Goal: Information Seeking & Learning: Check status

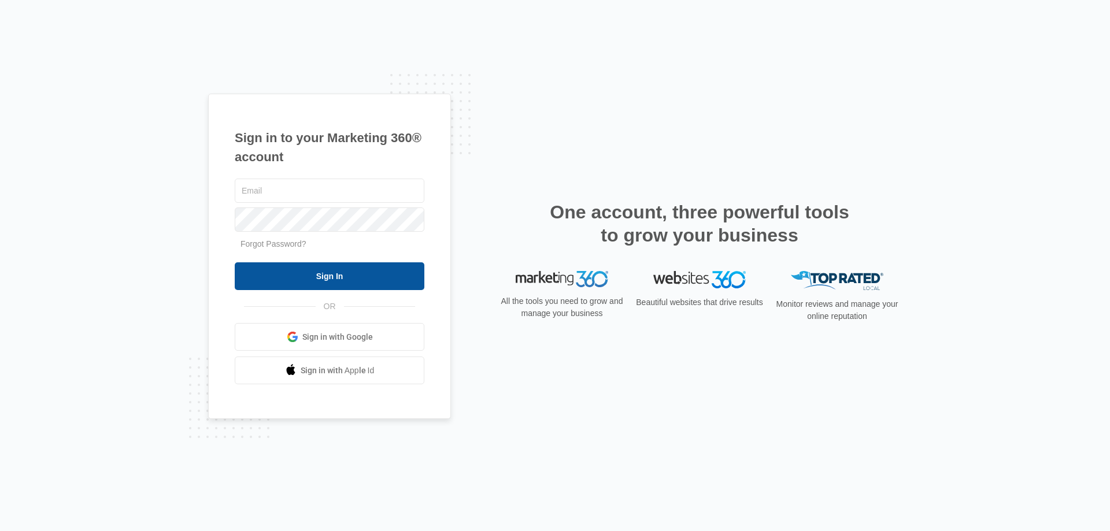
type input "[EMAIL_ADDRESS][DOMAIN_NAME]"
click at [349, 280] on input "Sign In" at bounding box center [330, 276] width 190 height 28
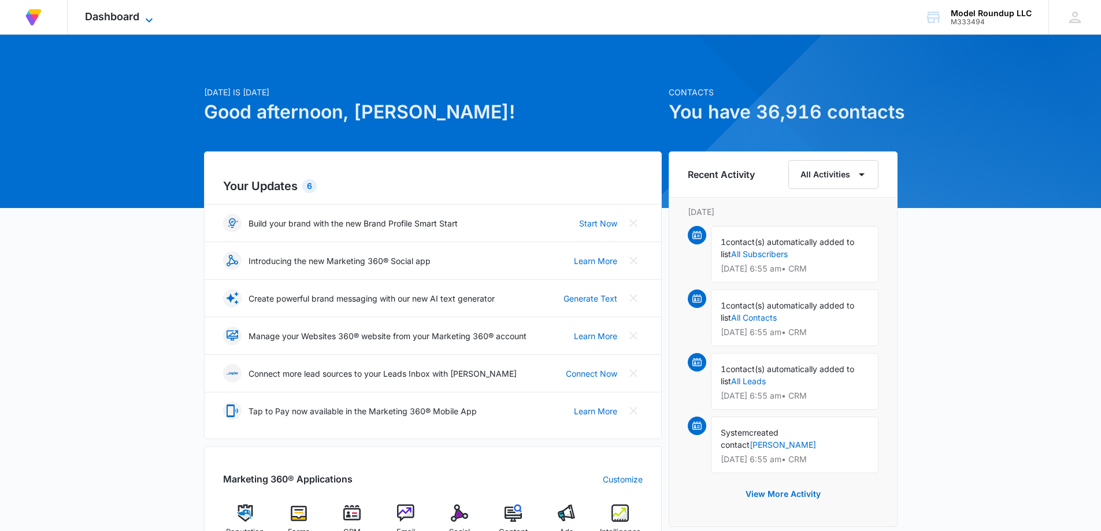
click at [145, 14] on icon at bounding box center [149, 20] width 14 height 14
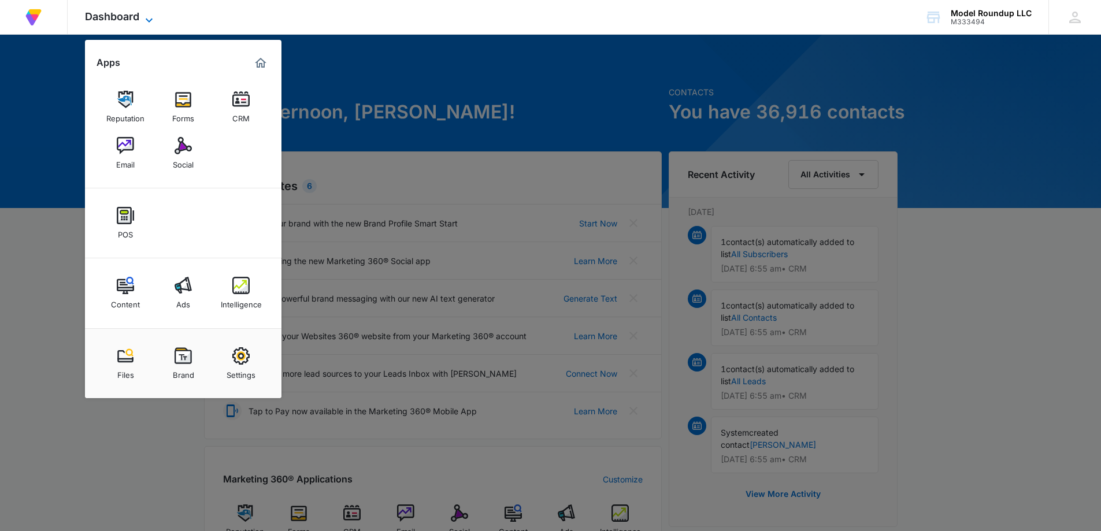
click at [121, 16] on span "Dashboard" at bounding box center [112, 16] width 54 height 12
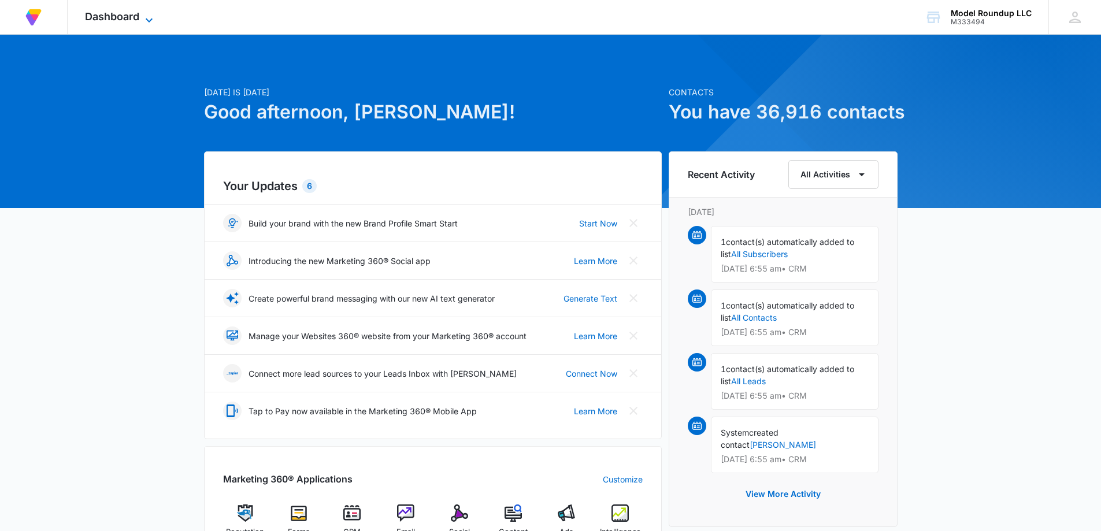
click at [121, 16] on span "Dashboard" at bounding box center [112, 16] width 54 height 12
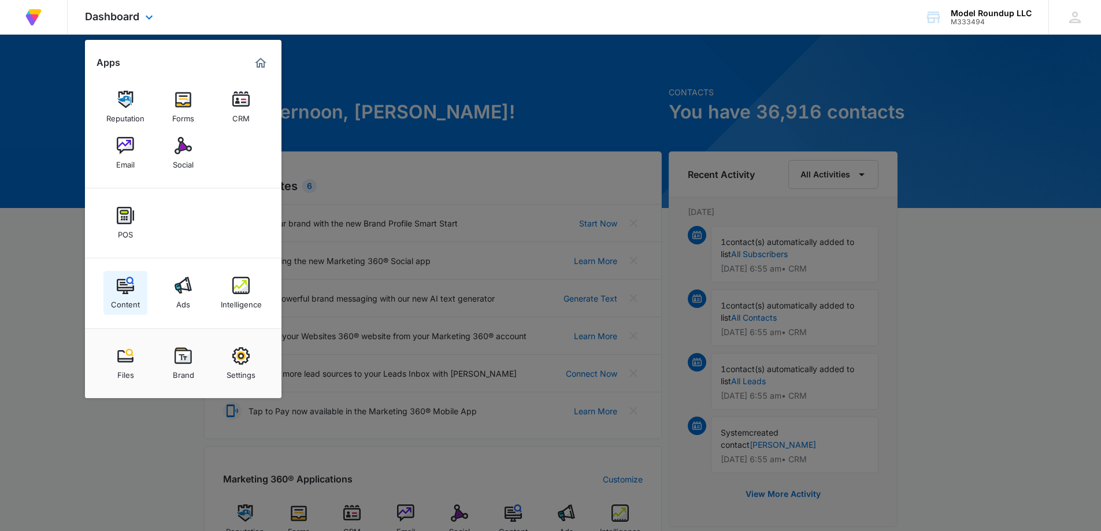
click at [129, 302] on div "Content" at bounding box center [125, 301] width 29 height 15
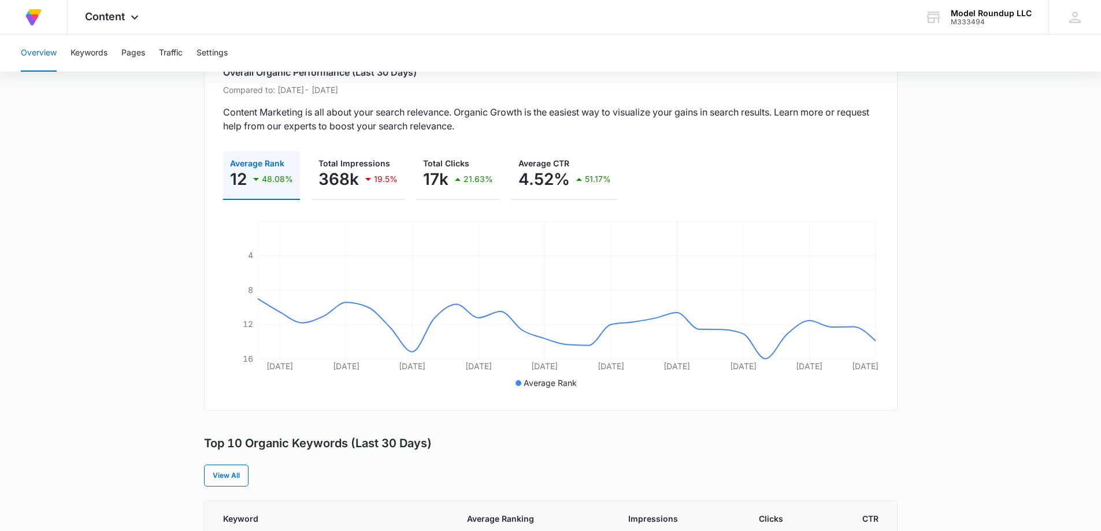
scroll to position [116, 0]
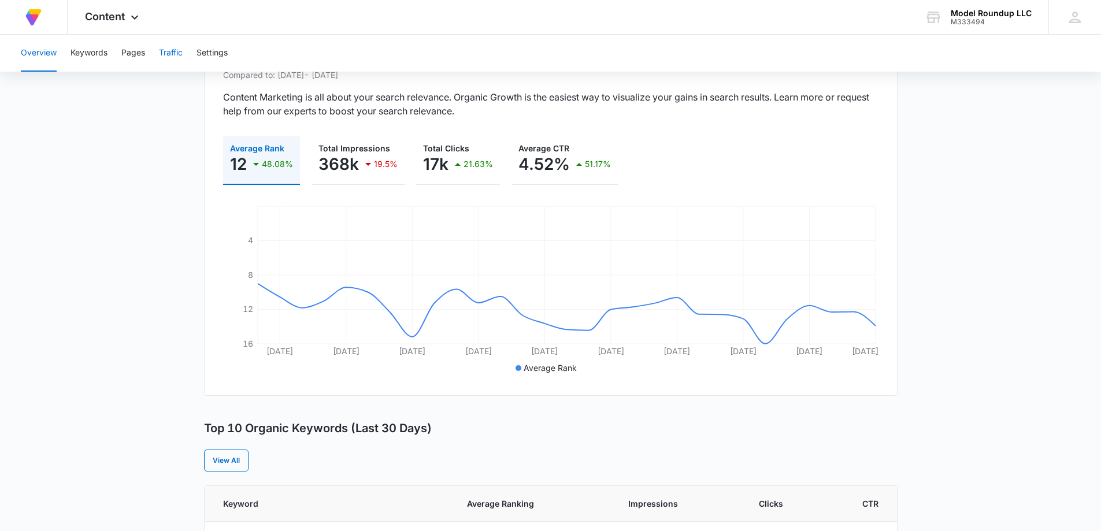
click at [173, 54] on button "Traffic" at bounding box center [171, 53] width 24 height 37
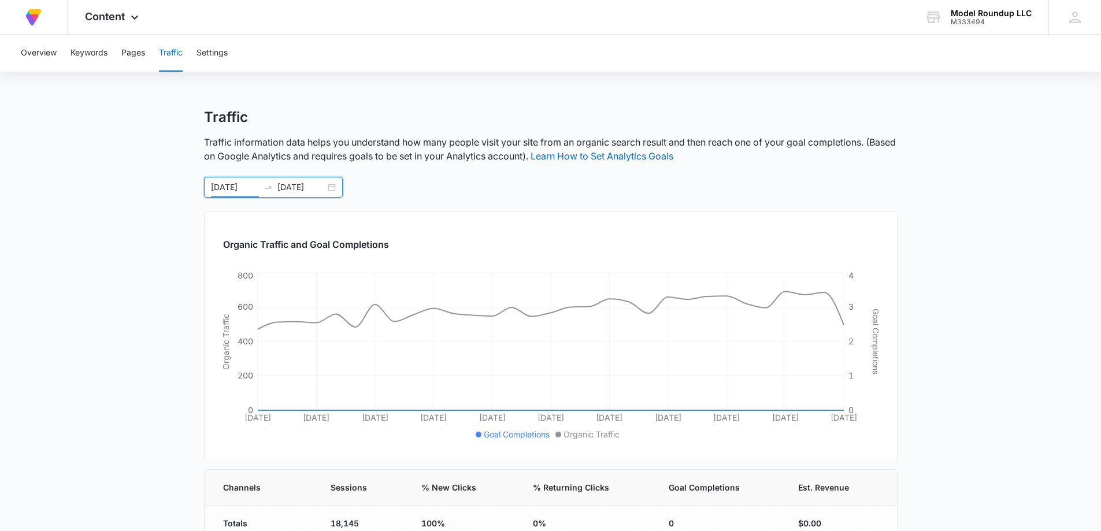
click at [257, 185] on input "09/14/2025" at bounding box center [235, 187] width 48 height 13
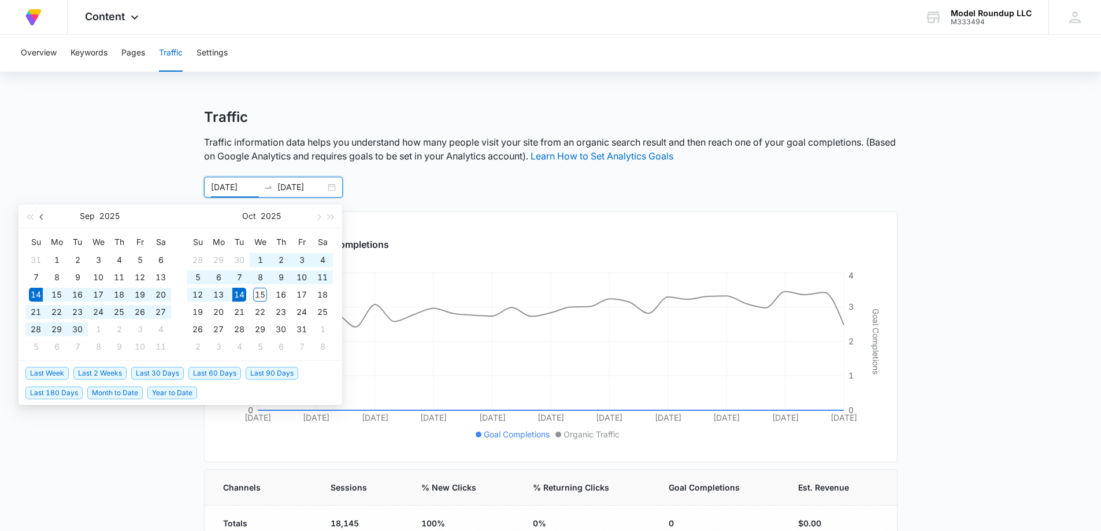
click at [38, 217] on button "button" at bounding box center [42, 216] width 13 height 23
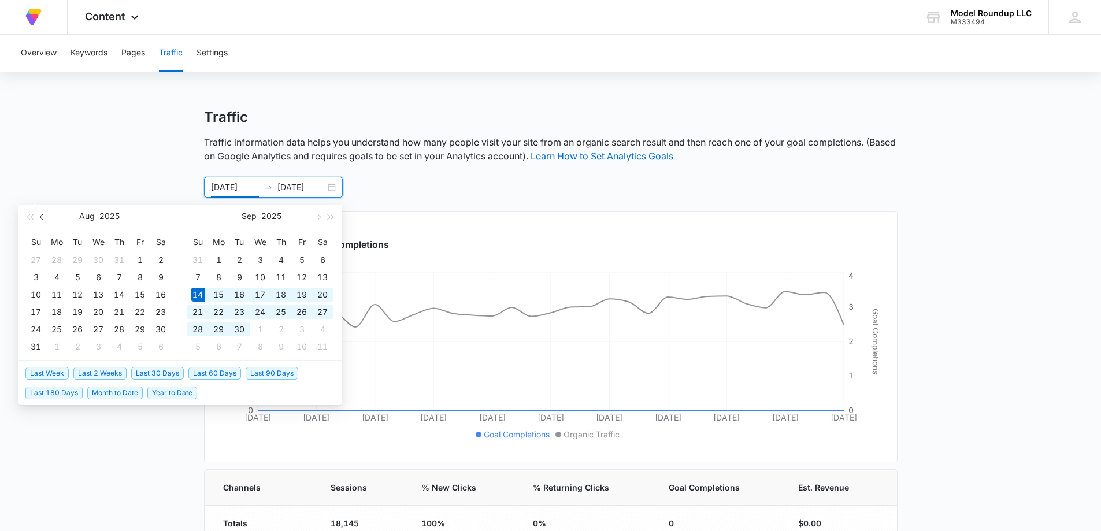
click at [38, 217] on button "button" at bounding box center [42, 216] width 13 height 23
type input "07/07/2025"
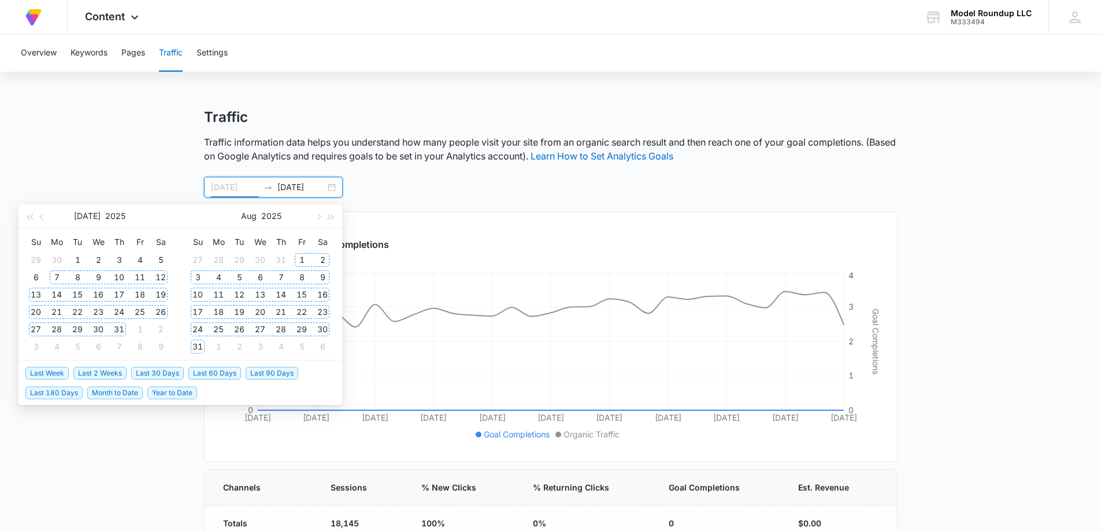
click at [56, 280] on div "7" at bounding box center [57, 277] width 14 height 14
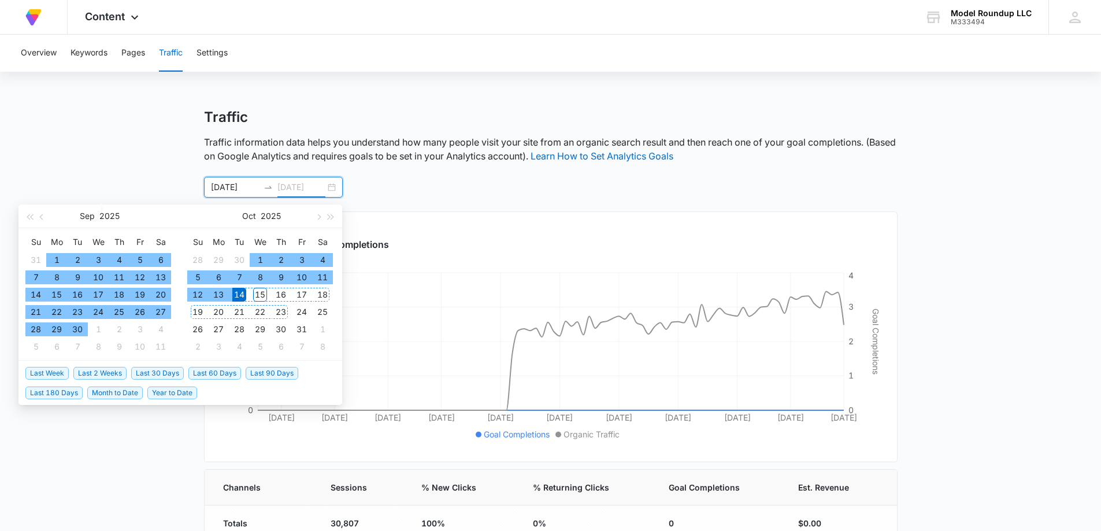
type input "10/14/2025"
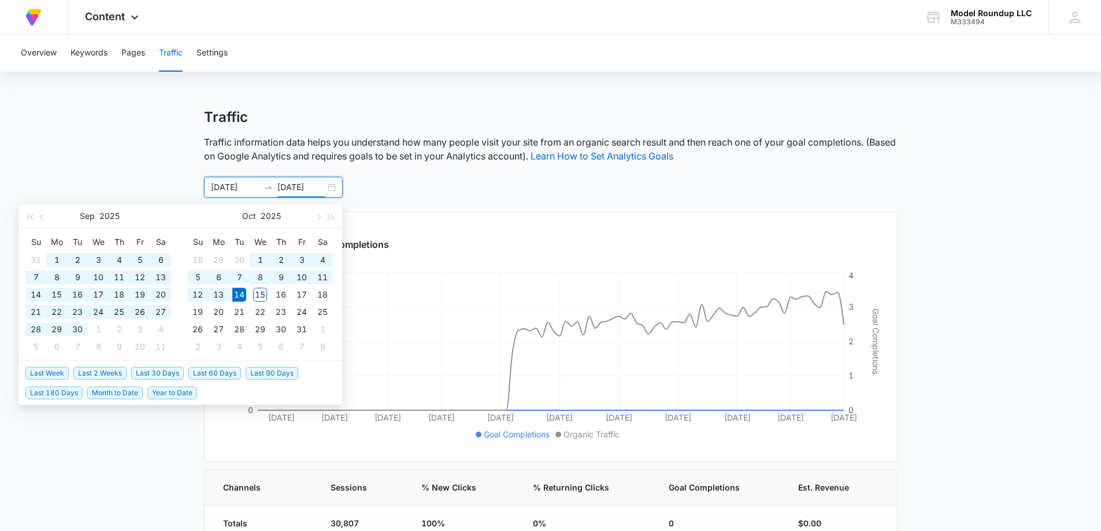
click at [420, 236] on div "Organic Traffic and Goal Completions Jul 11 Jul 20 Jul 29 Aug 7 Aug 17 Aug 27 S…" at bounding box center [551, 337] width 694 height 251
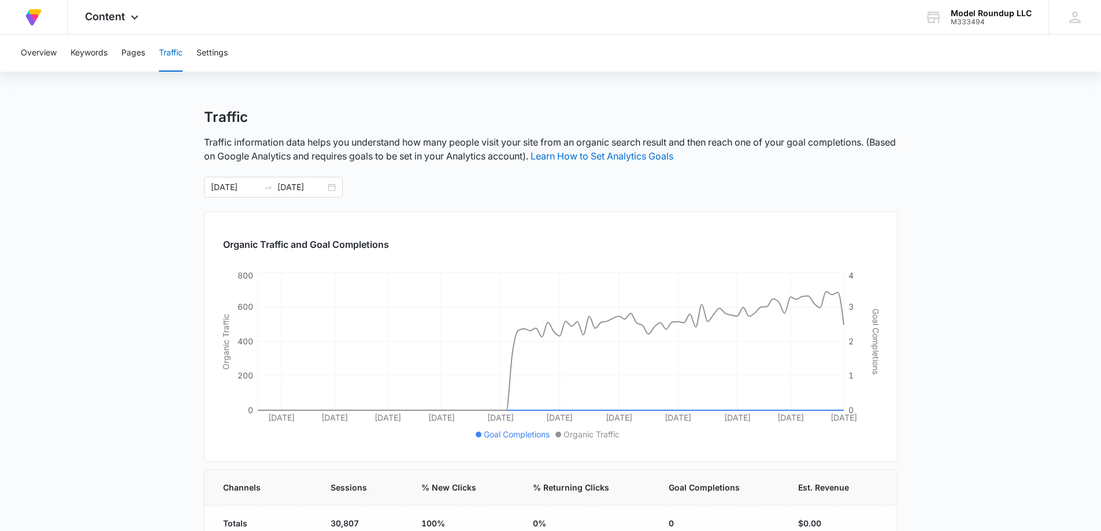
click at [131, 140] on main "Traffic Traffic information data helps you understand how many people visit you…" at bounding box center [550, 495] width 1101 height 773
click at [249, 186] on input "07/07/2025" at bounding box center [235, 187] width 48 height 13
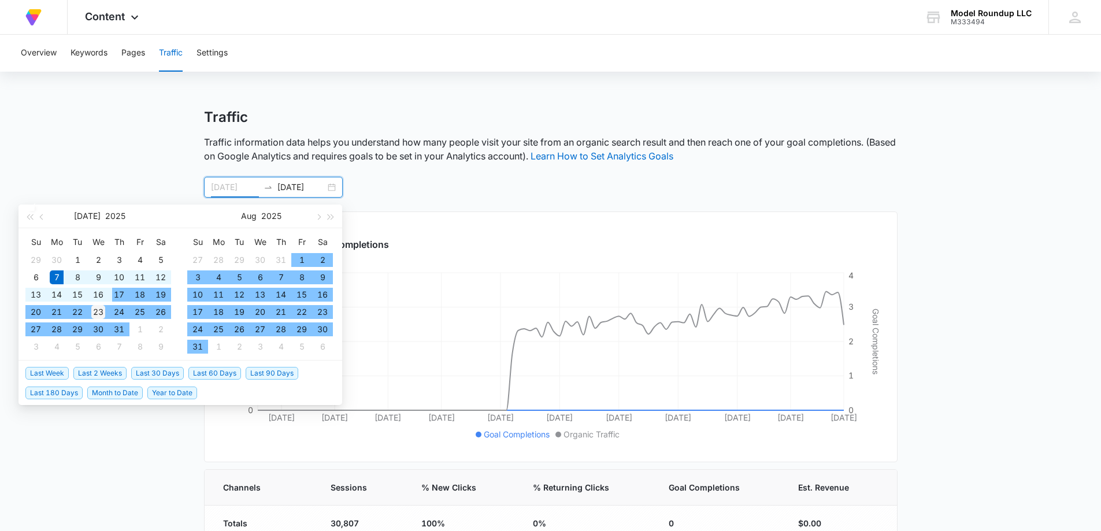
type input "07/23/2025"
click at [97, 310] on div "23" at bounding box center [98, 312] width 14 height 14
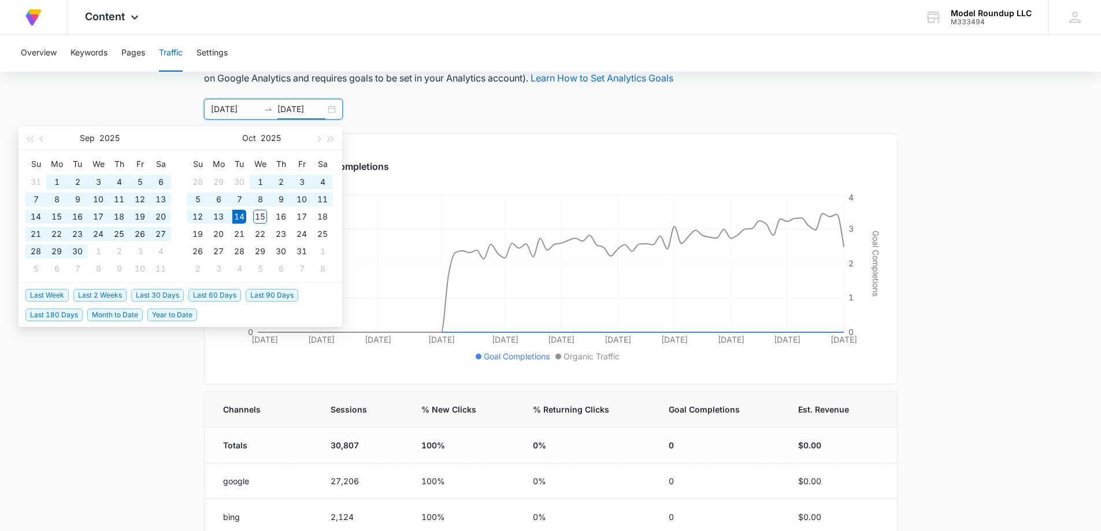
scroll to position [58, 0]
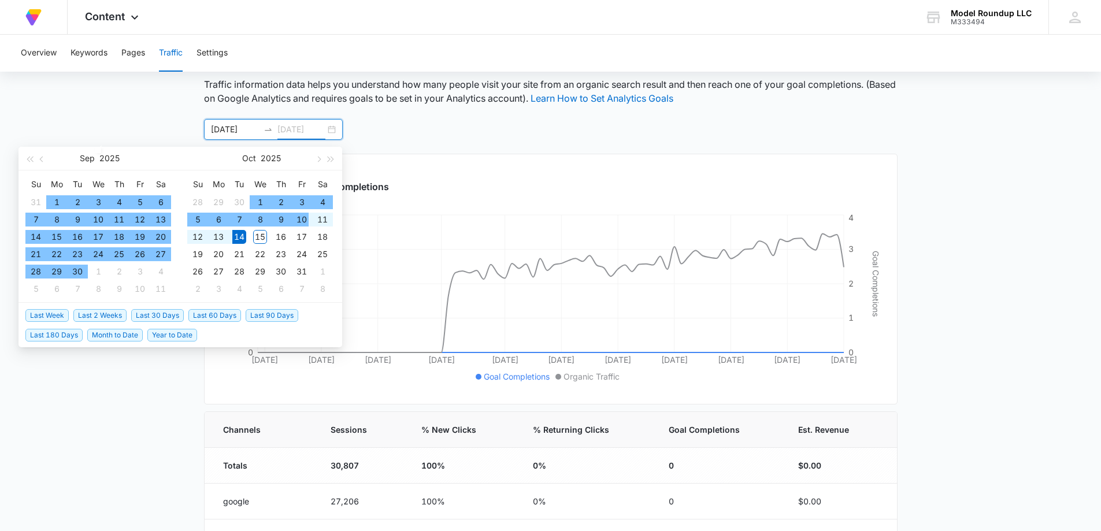
type input "10/14/2025"
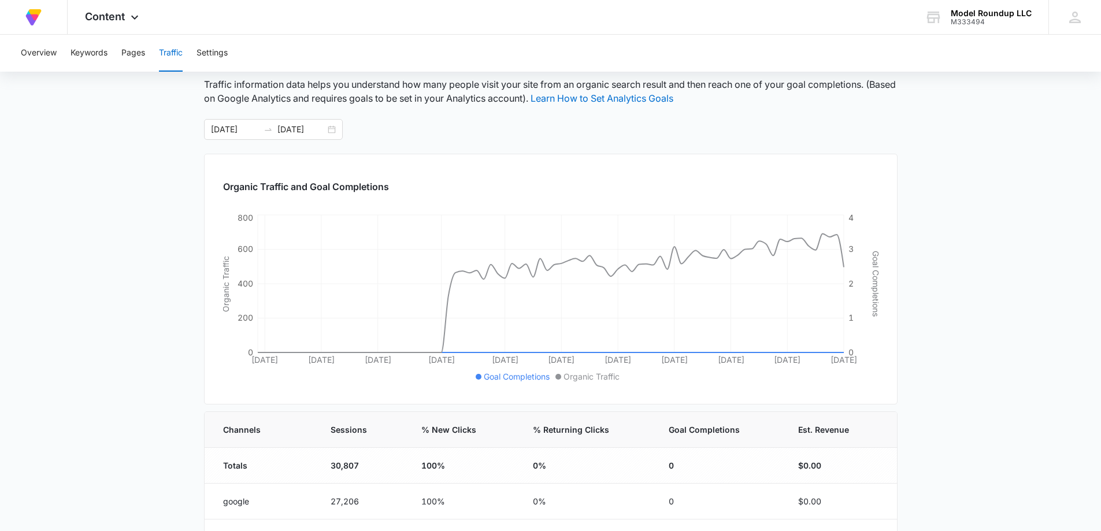
click at [114, 377] on main "Traffic Traffic information data helps you understand how many people visit you…" at bounding box center [550, 437] width 1101 height 773
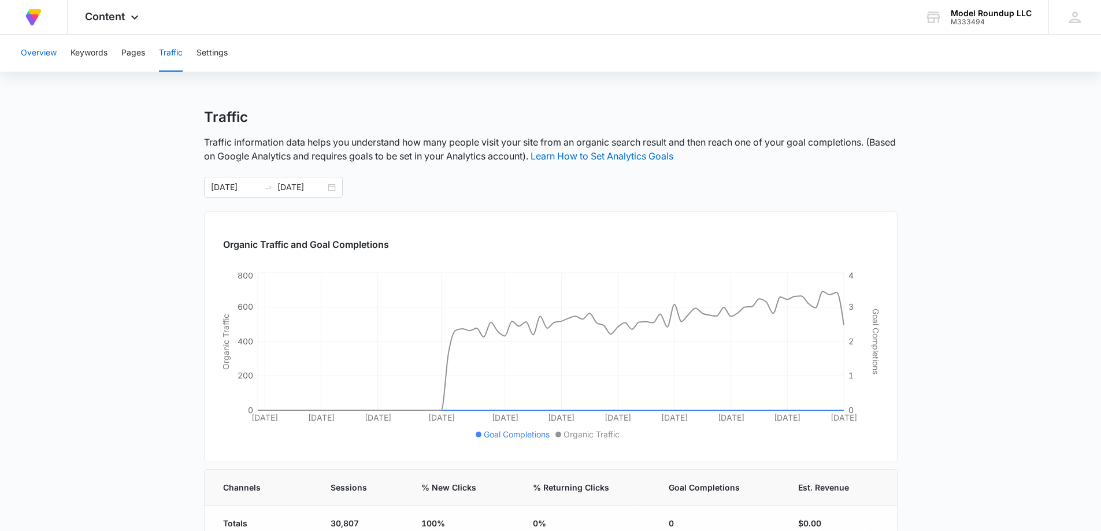
click at [39, 57] on button "Overview" at bounding box center [39, 53] width 36 height 37
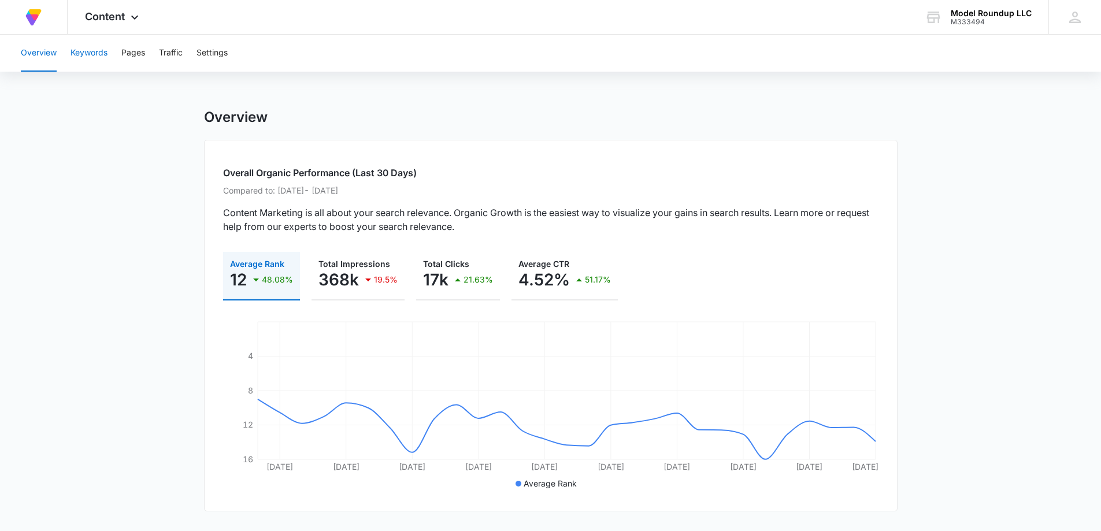
click at [86, 54] on button "Keywords" at bounding box center [89, 53] width 37 height 37
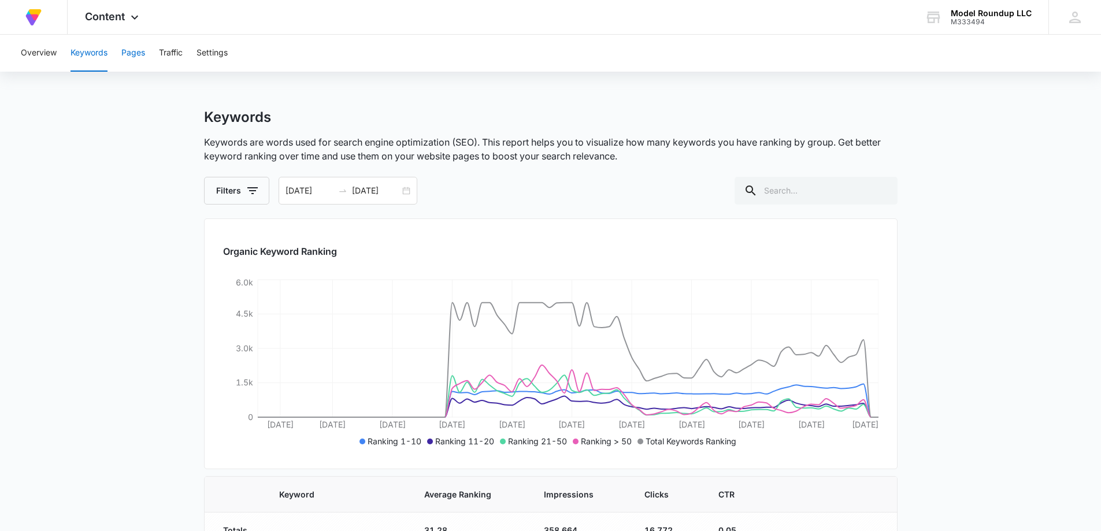
click at [130, 56] on button "Pages" at bounding box center [133, 53] width 24 height 37
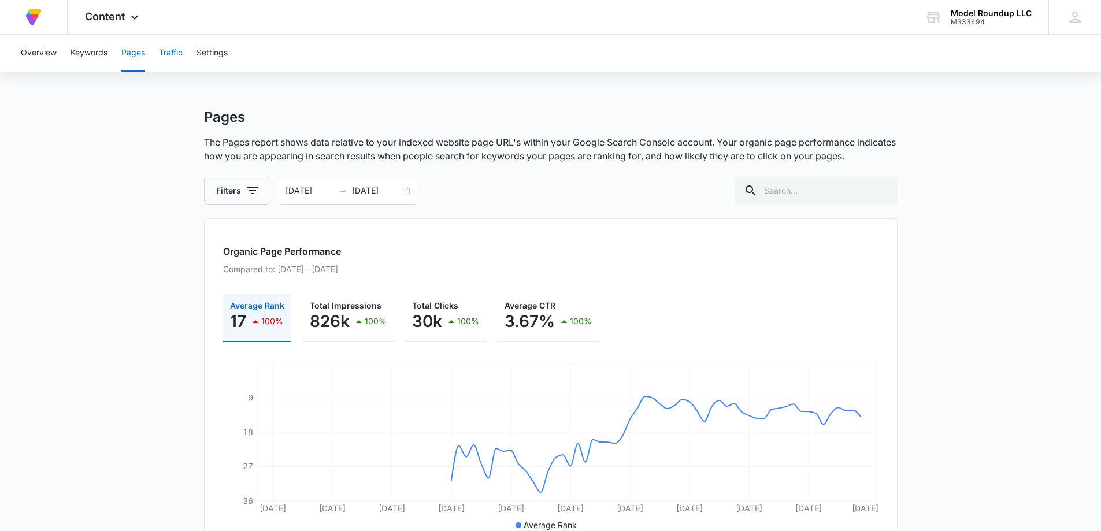
click at [167, 53] on button "Traffic" at bounding box center [171, 53] width 24 height 37
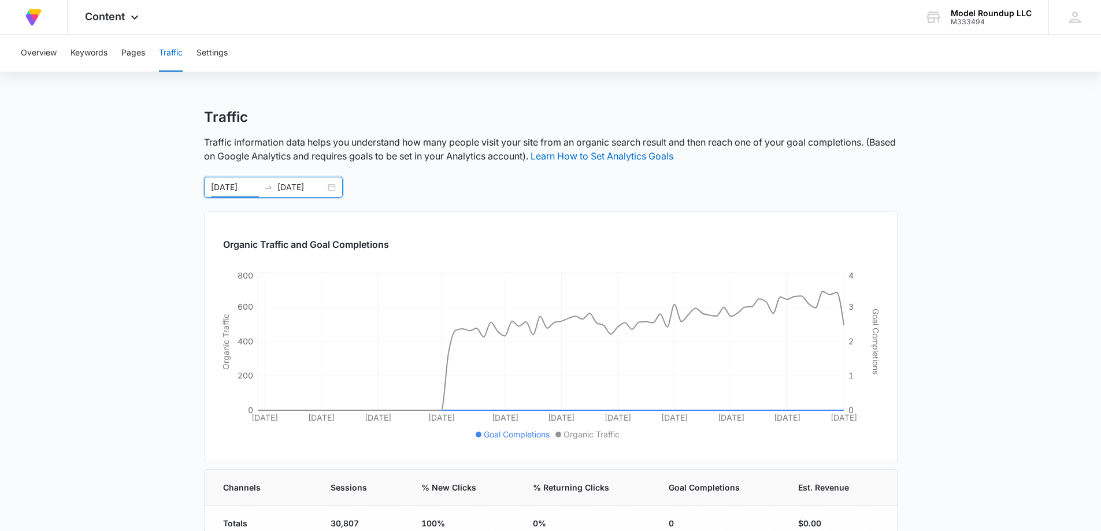
click at [227, 186] on input "07/23/2025" at bounding box center [235, 187] width 48 height 13
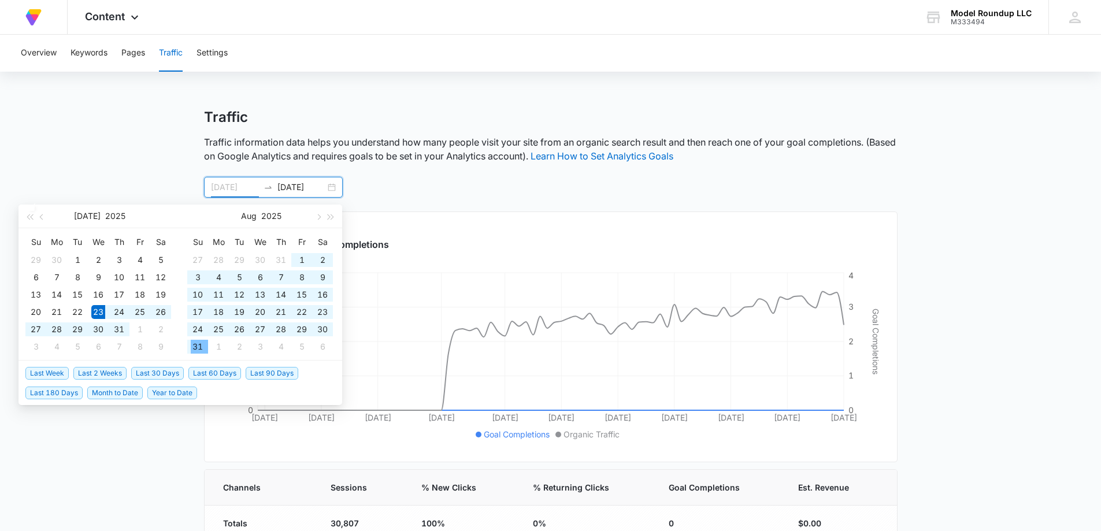
type input "08/31/2025"
click at [194, 344] on div "31" at bounding box center [198, 347] width 14 height 14
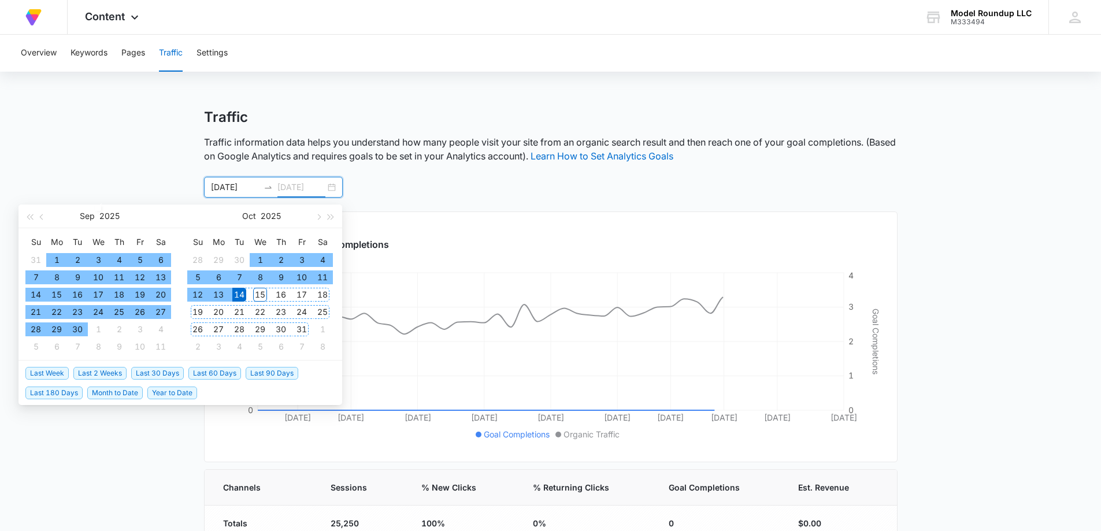
type input "10/14/2025"
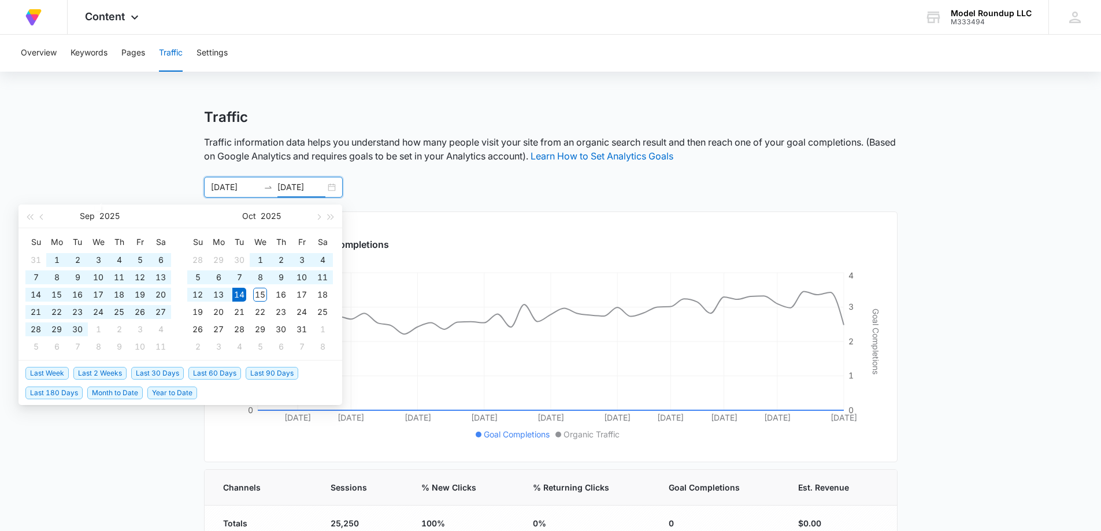
click at [438, 195] on div "08/31/2025 10/14/2025 Sep 2025 Su Mo Tu We Th Fr Sa 31 1 2 3 4 5 6 7 8 9 10 11 …" at bounding box center [551, 187] width 694 height 21
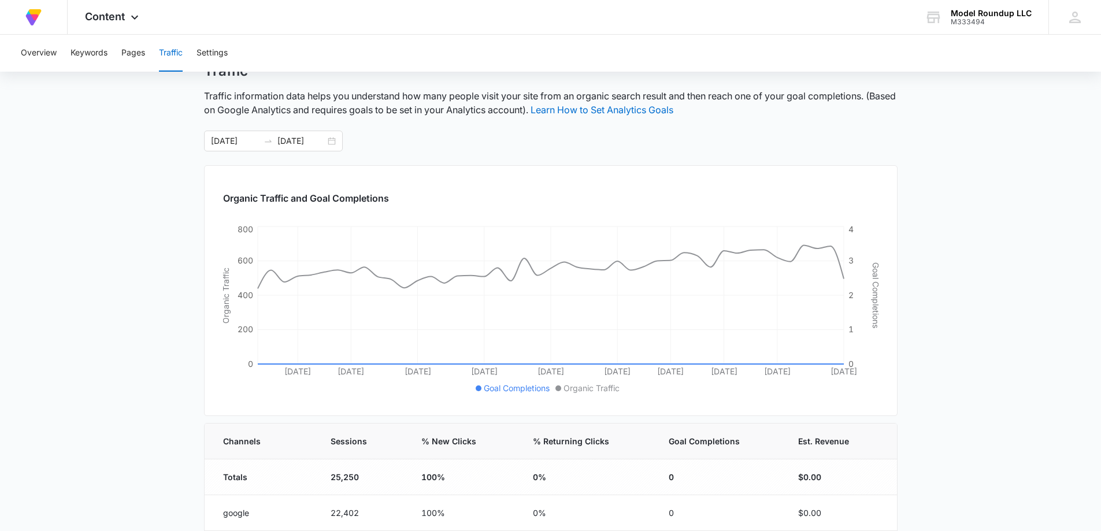
scroll to position [26, 0]
